Goal: Navigation & Orientation: Find specific page/section

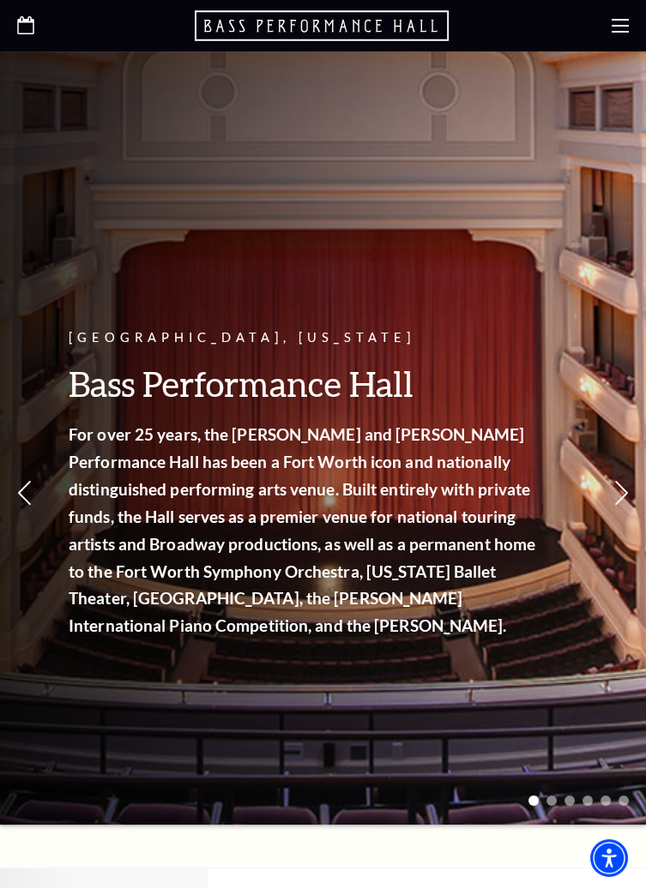
click at [620, 30] on icon at bounding box center [619, 25] width 17 height 17
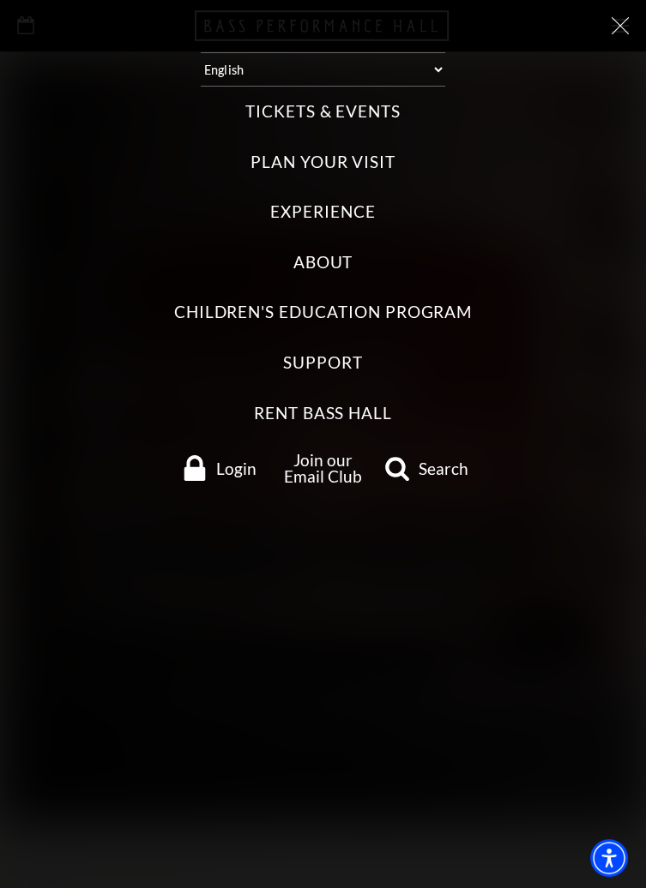
click at [232, 460] on span "Login" at bounding box center [236, 468] width 40 height 16
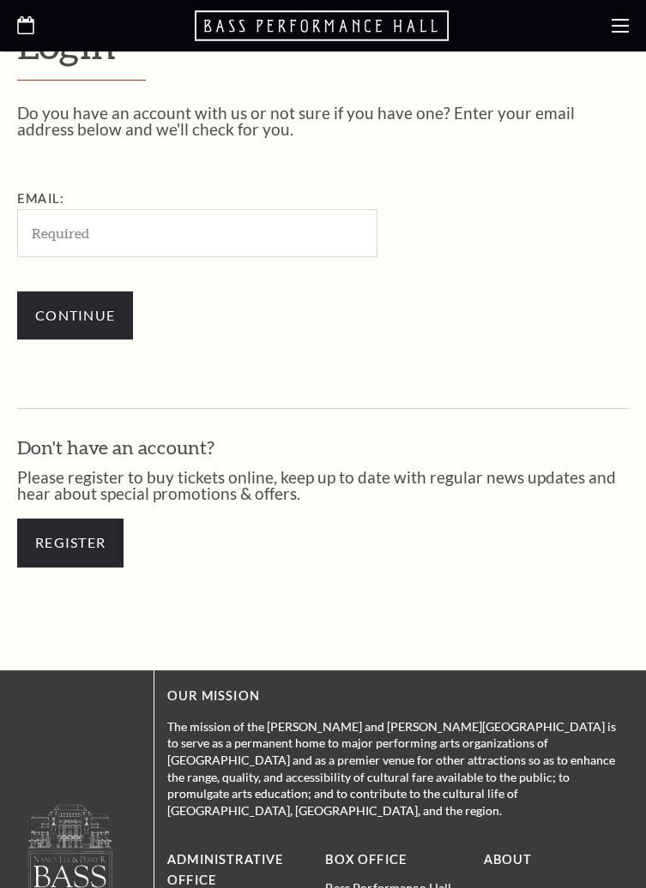
scroll to position [403, 0]
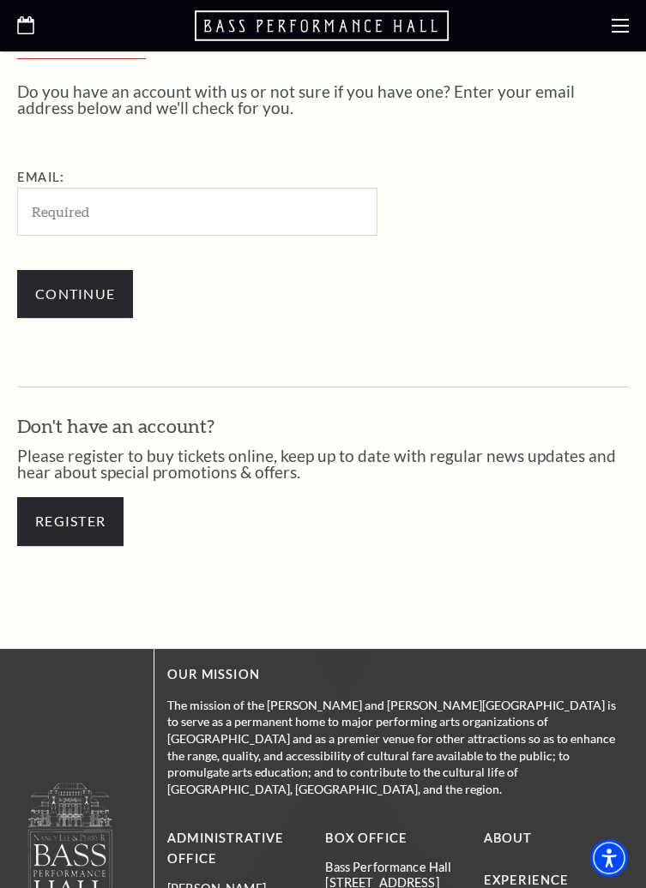
click at [318, 225] on input "Email:" at bounding box center [197, 211] width 360 height 47
type input "[EMAIL_ADDRESS][DOMAIN_NAME]"
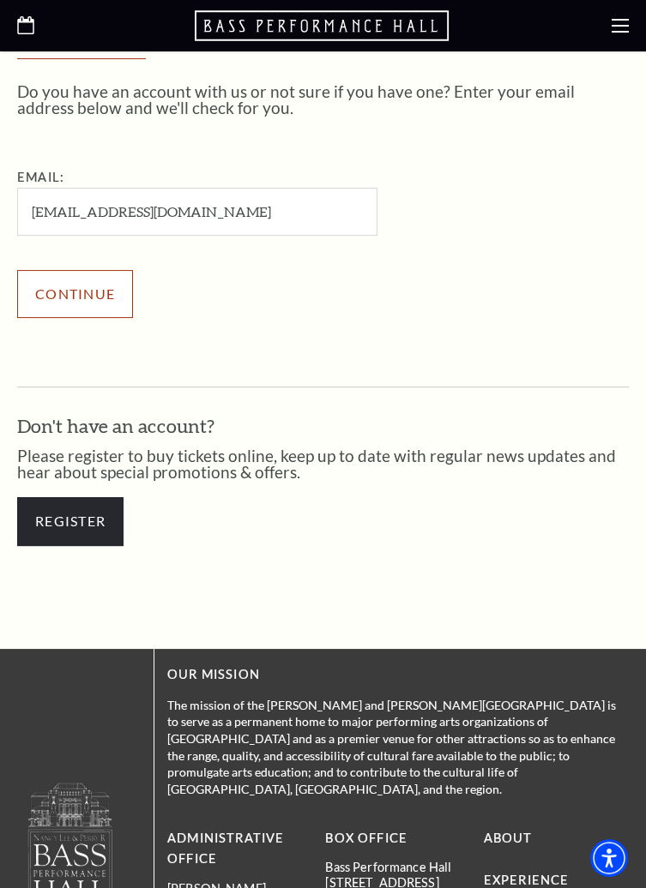
click at [111, 314] on input "Continue" at bounding box center [75, 294] width 116 height 48
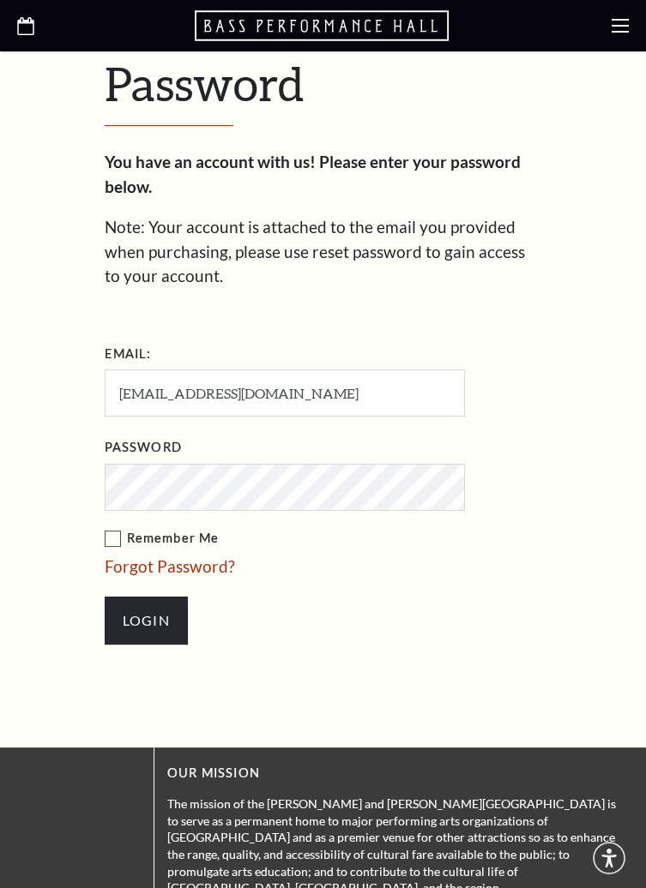
scroll to position [493, 0]
click at [105, 597] on input "Login" at bounding box center [146, 621] width 83 height 48
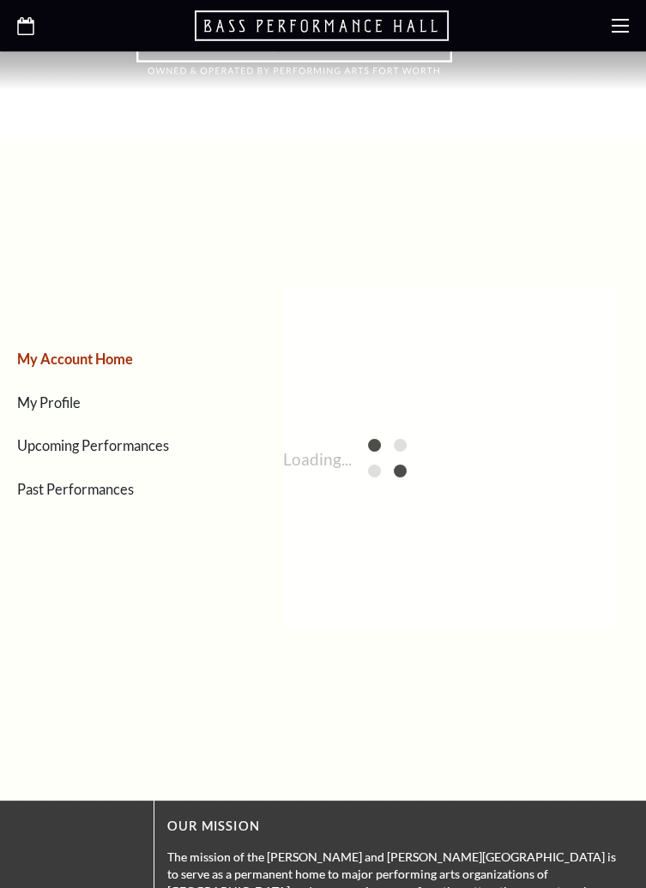
click at [147, 622] on div "My Account Home My Profile Upcoming Performances Past Performances" at bounding box center [130, 488] width 227 height 454
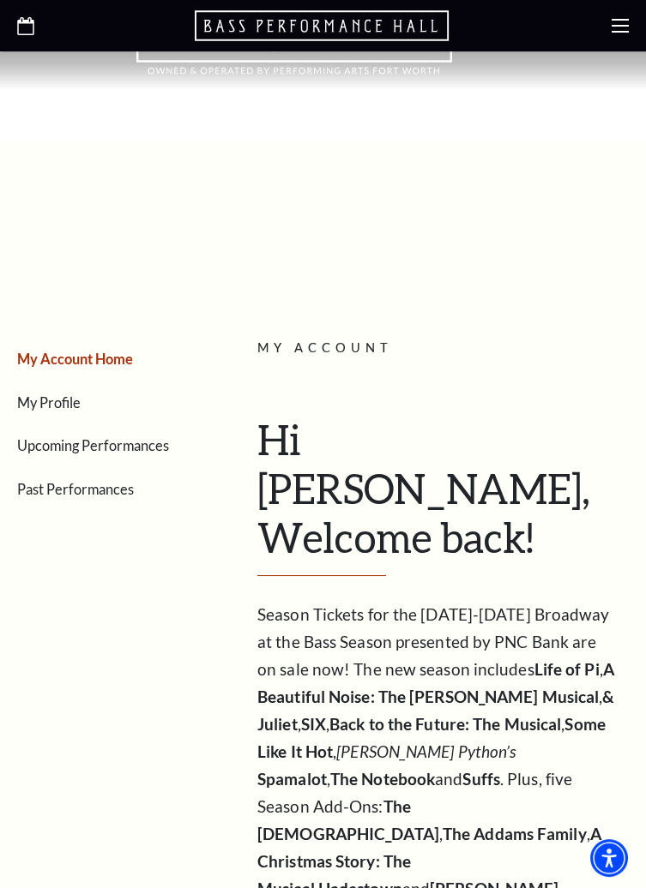
click at [150, 452] on link "Upcoming Performances" at bounding box center [93, 445] width 152 height 16
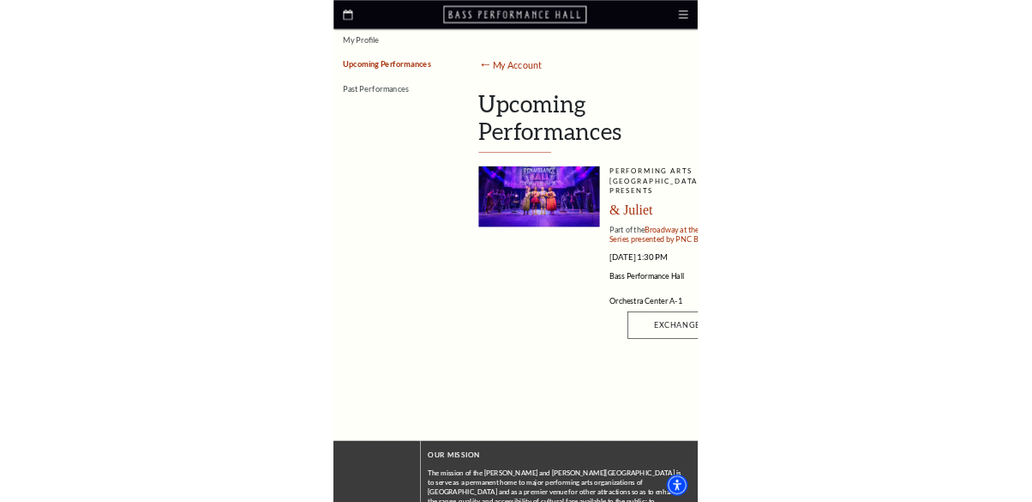
scroll to position [327, 0]
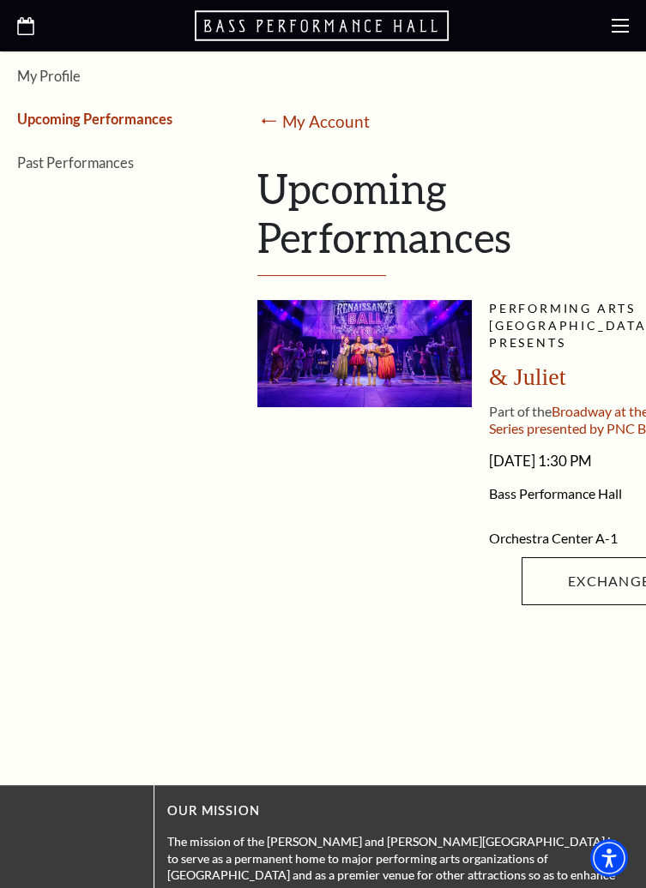
click at [599, 412] on span "Broadway at the Bass Series presented by PNC Bank" at bounding box center [583, 419] width 189 height 33
click at [607, 403] on span "Broadway at the Bass Series presented by PNC Bank" at bounding box center [583, 419] width 189 height 33
click at [615, 304] on span "Performing Arts Fort Worth presents" at bounding box center [571, 325] width 164 height 49
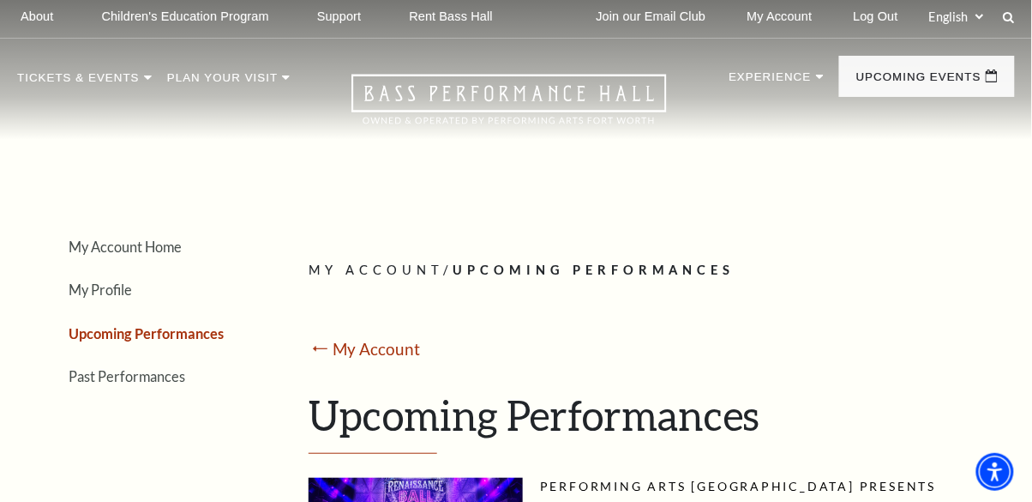
scroll to position [33, 0]
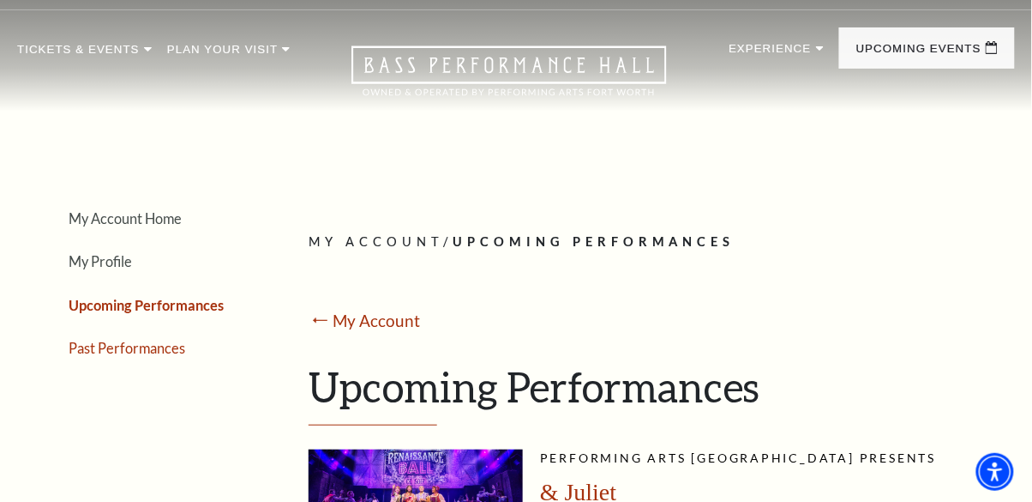
click at [168, 354] on link "Past Performances" at bounding box center [127, 348] width 117 height 16
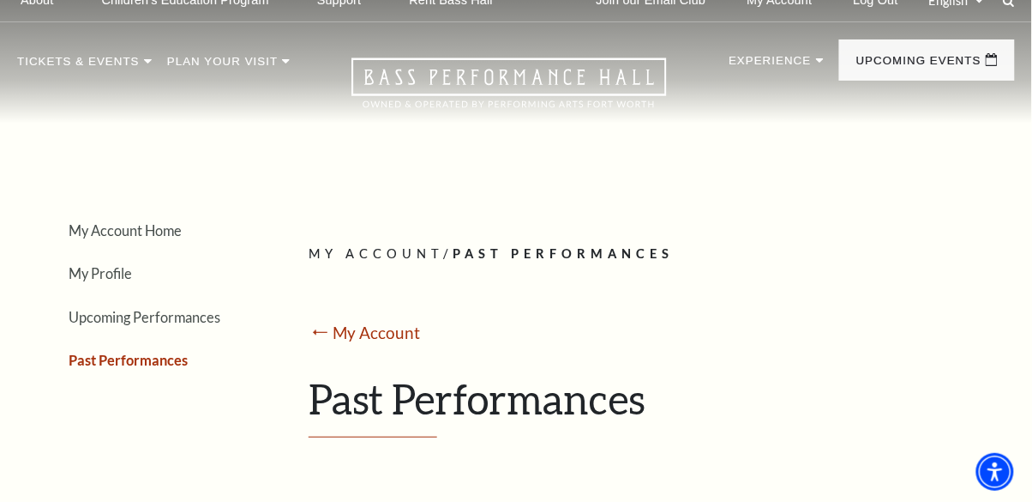
scroll to position [0, 0]
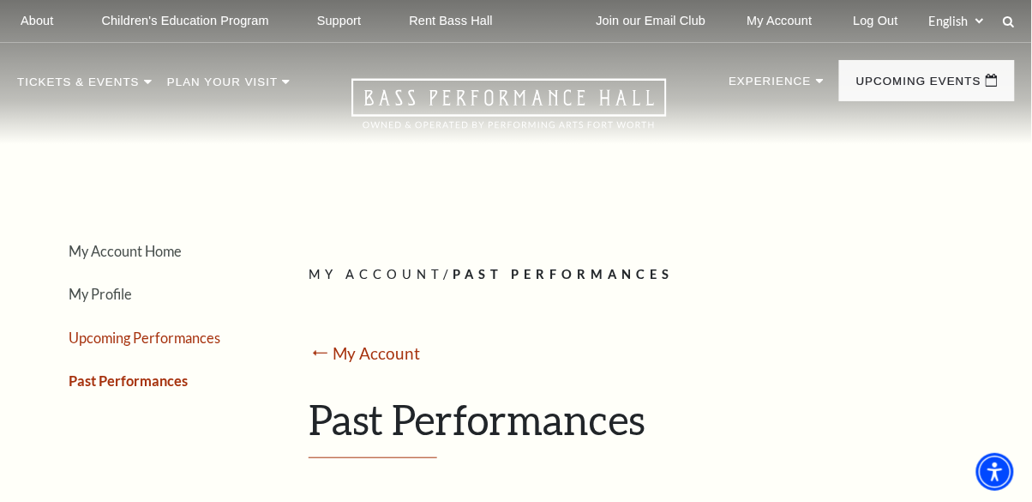
click at [182, 345] on link "Upcoming Performances" at bounding box center [145, 337] width 152 height 16
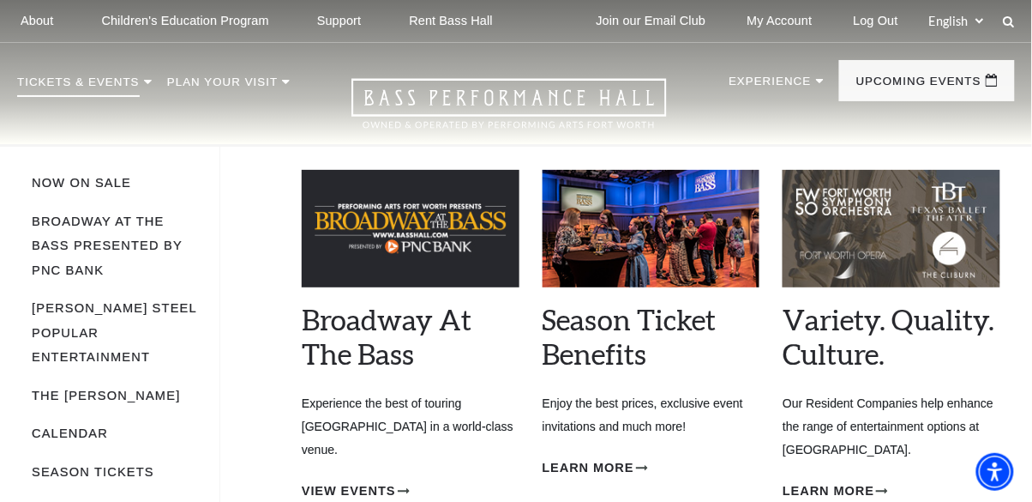
click at [105, 79] on p "Tickets & Events" at bounding box center [78, 86] width 123 height 21
